Goal: Task Accomplishment & Management: Use online tool/utility

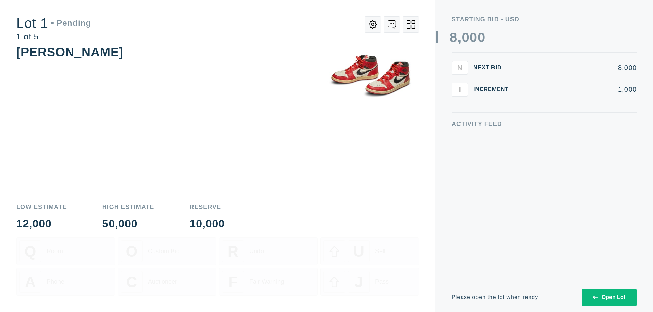
click at [609, 297] on div "Open Lot" at bounding box center [609, 298] width 33 height 6
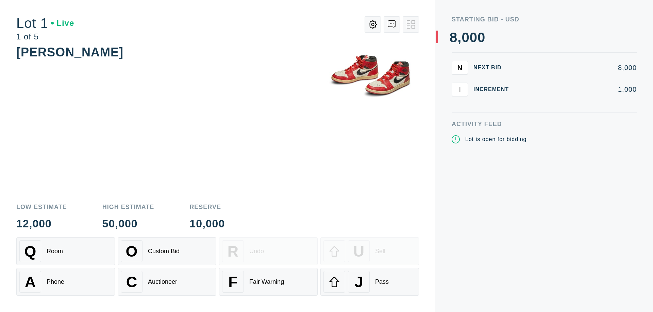
click at [66, 251] on div "Q Room" at bounding box center [65, 251] width 93 height 22
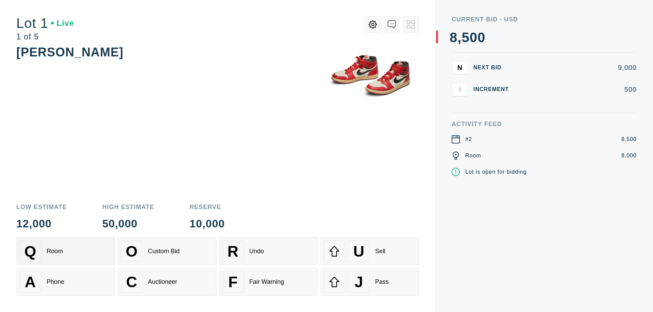
click at [66, 251] on div "Q Room" at bounding box center [65, 251] width 93 height 22
click at [66, 282] on div "A Phone" at bounding box center [65, 282] width 93 height 22
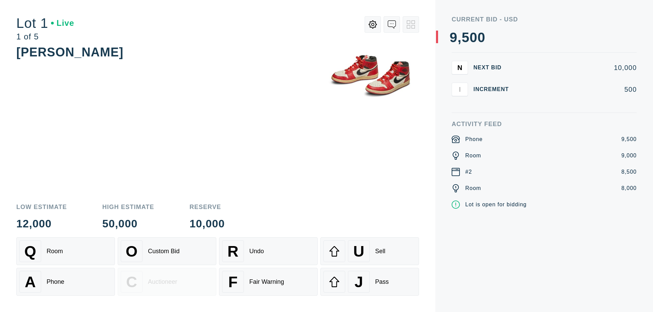
click at [167, 251] on div "Custom Bid" at bounding box center [164, 251] width 32 height 7
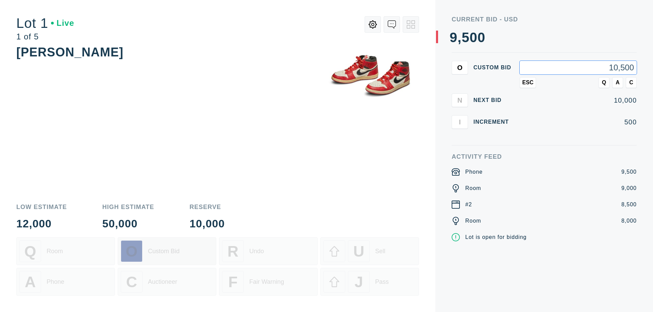
type input "10,500"
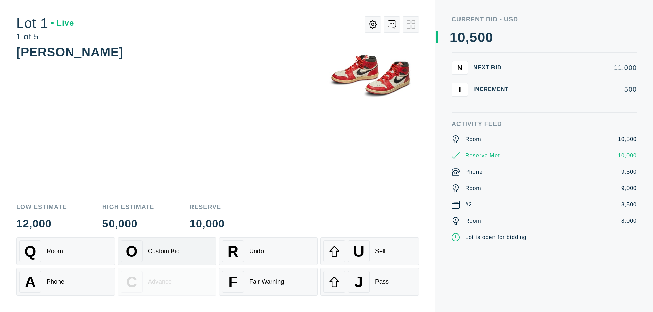
click at [167, 251] on div "Custom Bid" at bounding box center [164, 251] width 32 height 7
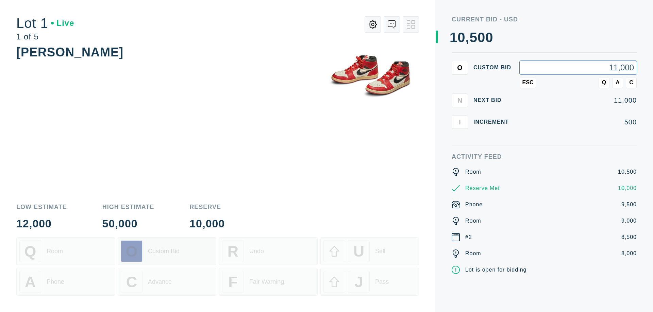
type input "11,000"
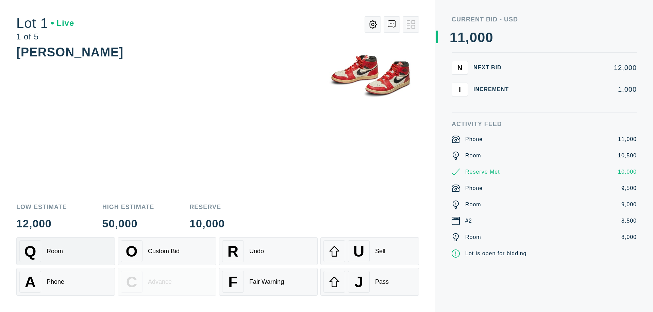
click at [66, 251] on div "Q Room" at bounding box center [65, 251] width 93 height 22
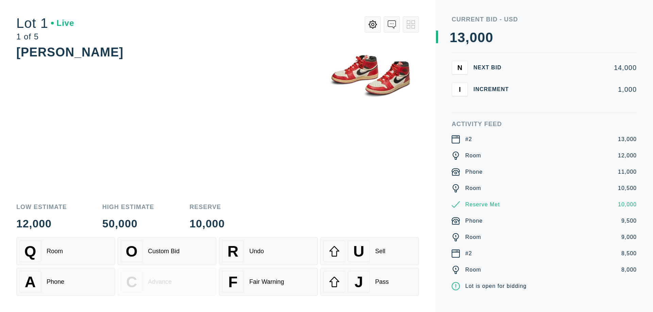
click at [66, 282] on div "A Phone" at bounding box center [65, 282] width 93 height 22
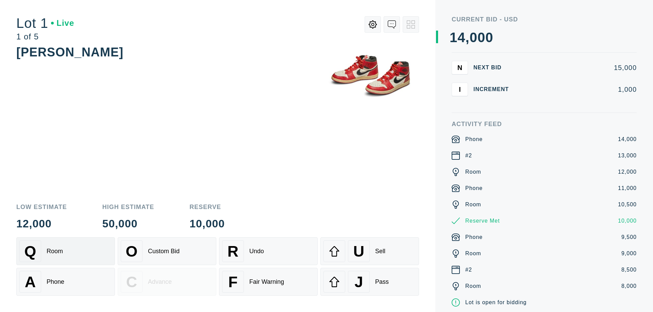
click at [66, 251] on div "Q Room" at bounding box center [65, 251] width 93 height 22
click at [268, 251] on div "R Undo" at bounding box center [268, 251] width 93 height 22
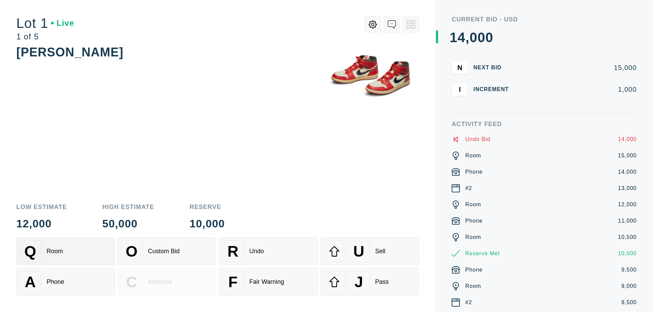
click at [66, 251] on div "Q Room" at bounding box center [65, 251] width 93 height 22
click at [66, 282] on div "A Phone" at bounding box center [65, 282] width 93 height 22
click at [66, 251] on div "Q Room" at bounding box center [65, 251] width 93 height 22
click at [268, 251] on div "R Undo" at bounding box center [268, 251] width 93 height 22
click at [370, 251] on div "U Sell" at bounding box center [369, 251] width 93 height 22
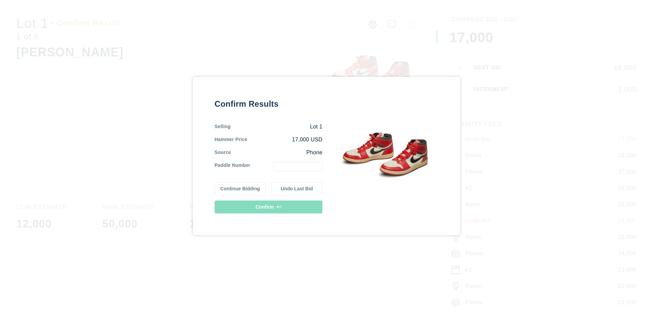
click at [240, 189] on button "Continue Bidding" at bounding box center [240, 188] width 51 height 13
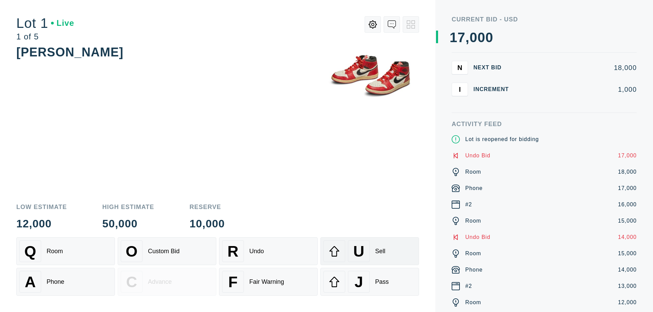
click at [370, 251] on div "U Sell" at bounding box center [369, 251] width 93 height 22
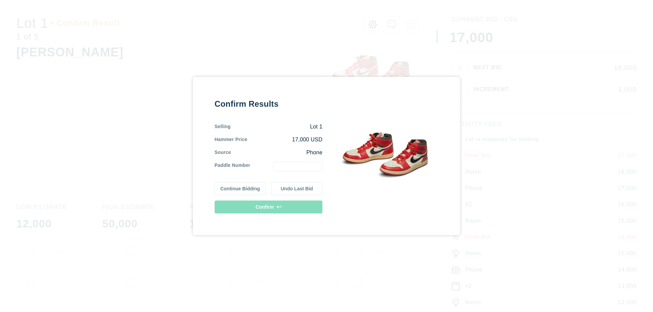
click at [297, 189] on button "Undo Last Bid" at bounding box center [296, 188] width 51 height 13
click at [240, 189] on button "Continue Bidding" at bounding box center [240, 188] width 51 height 13
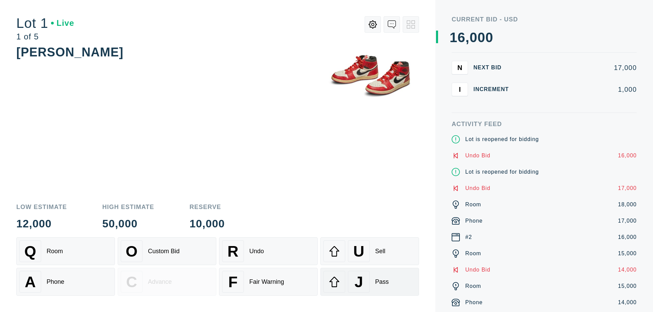
click at [370, 282] on div "J Pass" at bounding box center [369, 282] width 93 height 22
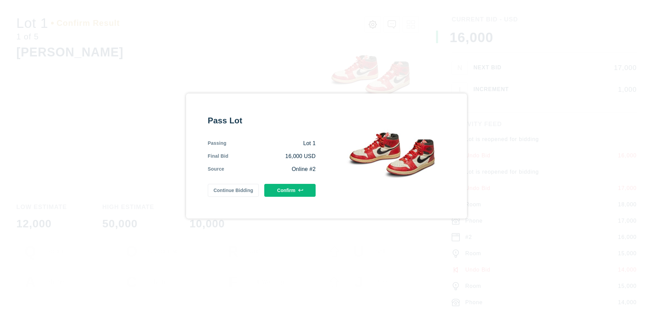
click at [290, 190] on button "Confirm" at bounding box center [289, 190] width 51 height 13
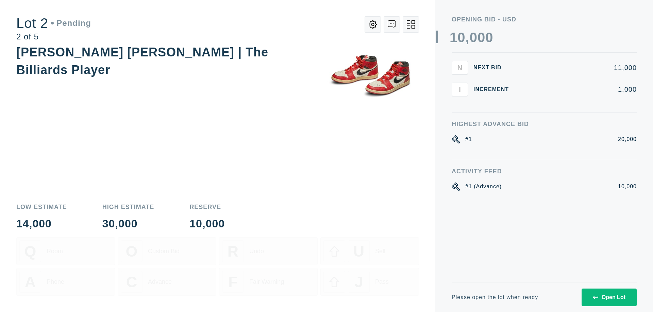
click at [609, 297] on div "Open Lot" at bounding box center [609, 298] width 33 height 6
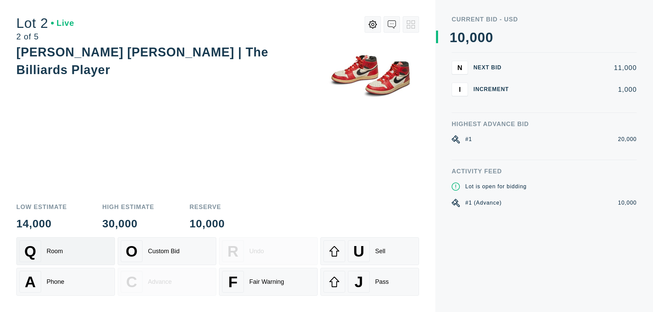
click at [66, 251] on div "Q Room" at bounding box center [65, 251] width 93 height 22
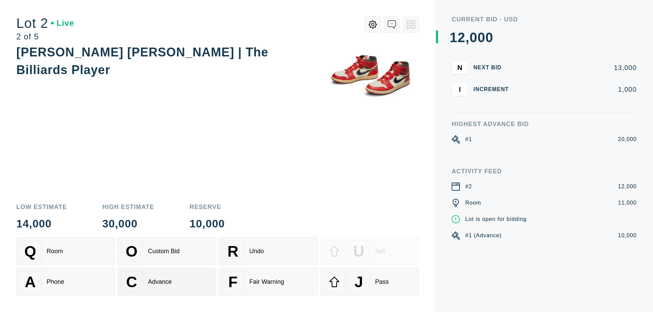
click at [167, 282] on div "Advance" at bounding box center [160, 282] width 24 height 7
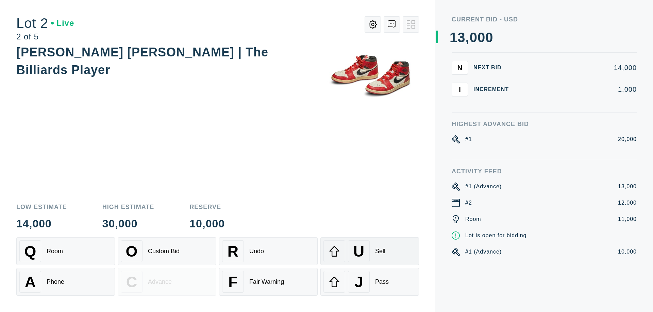
click at [370, 251] on div "U Sell" at bounding box center [369, 251] width 93 height 22
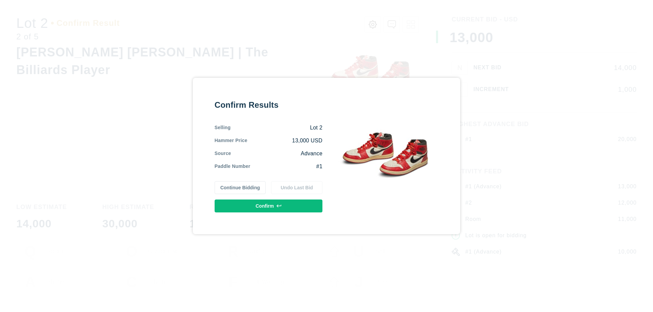
click at [269, 206] on button "Confirm" at bounding box center [269, 206] width 108 height 13
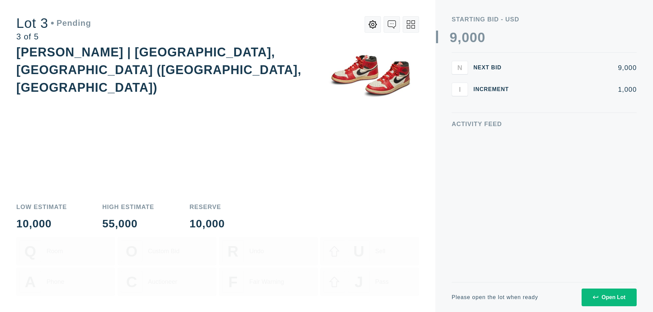
click at [609, 297] on div "Open Lot" at bounding box center [609, 298] width 33 height 6
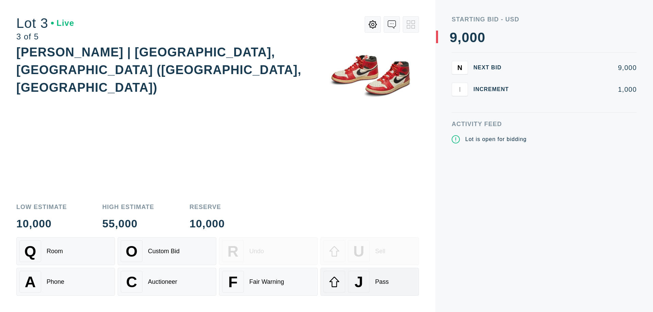
click at [370, 282] on div "J Pass" at bounding box center [369, 282] width 93 height 22
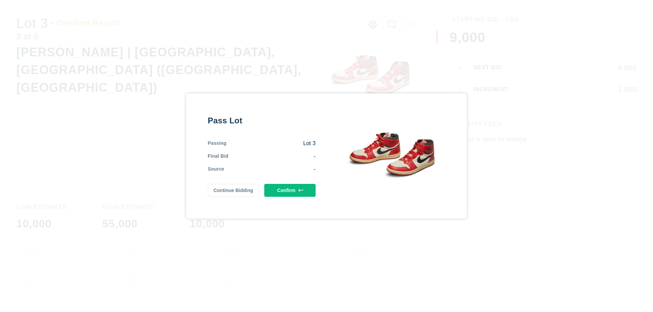
click at [290, 190] on button "Confirm" at bounding box center [289, 190] width 51 height 13
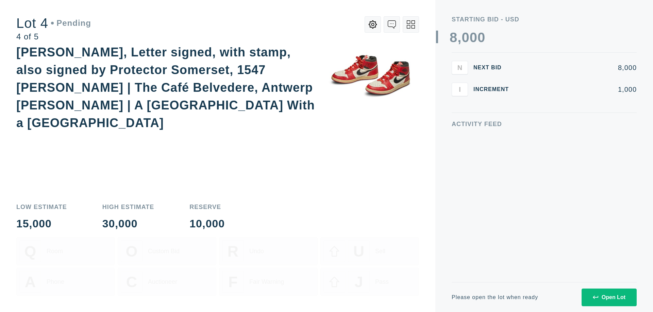
click at [609, 297] on div "Open Lot" at bounding box center [609, 298] width 33 height 6
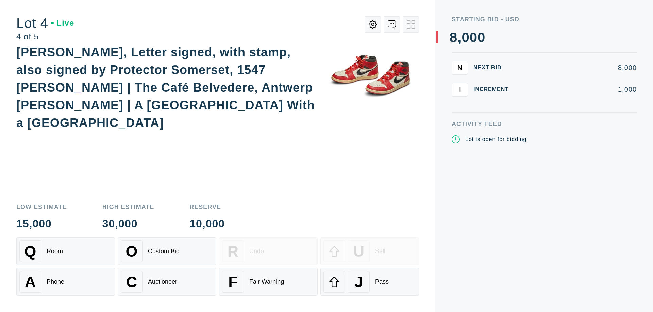
click at [66, 251] on div "Q Room" at bounding box center [65, 251] width 93 height 22
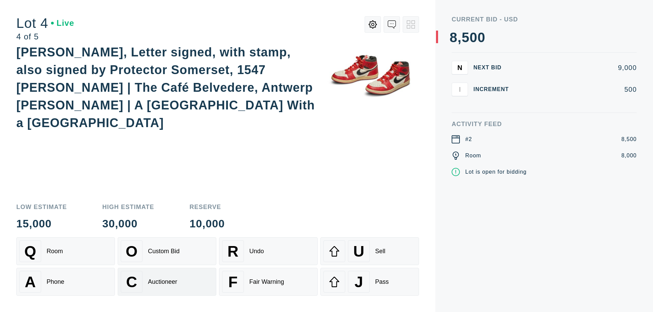
click at [167, 282] on div "Auctioneer" at bounding box center [162, 282] width 29 height 7
click at [370, 282] on div "J Pass" at bounding box center [369, 282] width 93 height 22
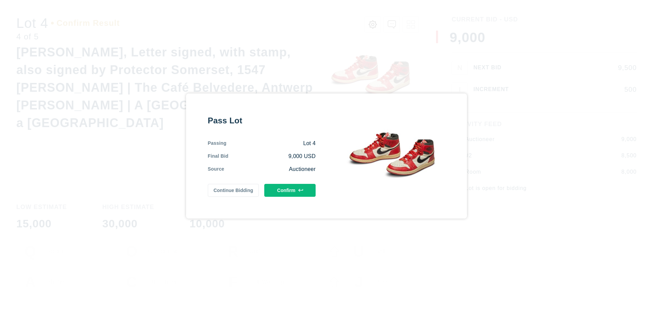
click at [290, 190] on button "Confirm" at bounding box center [289, 190] width 51 height 13
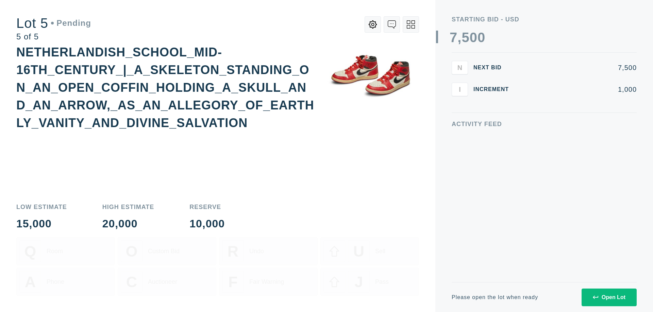
click at [609, 297] on div "Open Lot" at bounding box center [609, 298] width 33 height 6
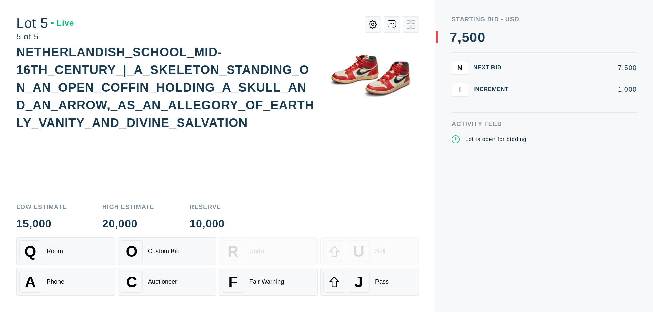
click at [66, 251] on div "Q Room" at bounding box center [65, 251] width 93 height 22
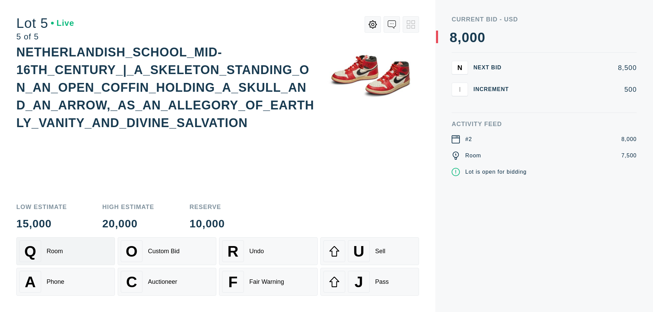
click at [66, 251] on div "Q Room" at bounding box center [65, 251] width 93 height 22
click at [370, 251] on div "U Sell" at bounding box center [369, 251] width 93 height 22
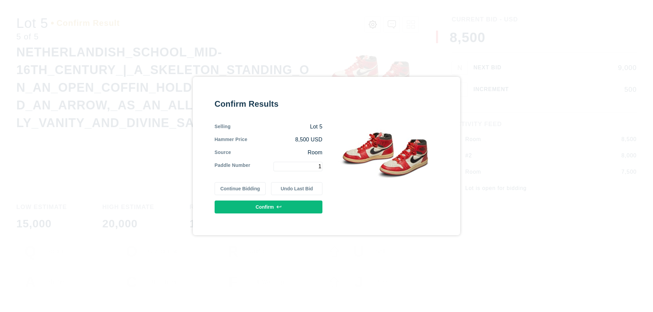
type input "1"
click at [269, 207] on button "Confirm" at bounding box center [269, 207] width 108 height 13
